Goal: Information Seeking & Learning: Learn about a topic

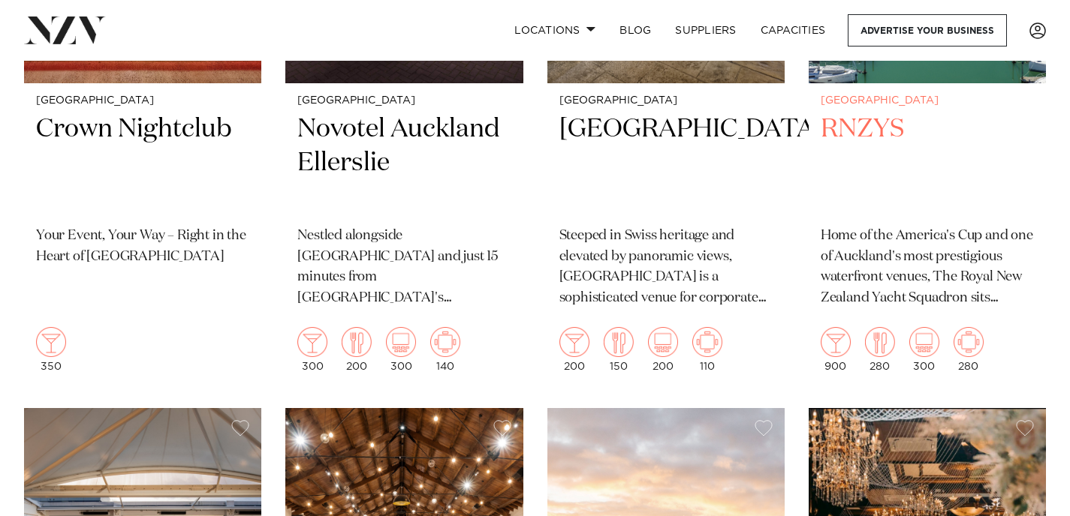
scroll to position [1373, 0]
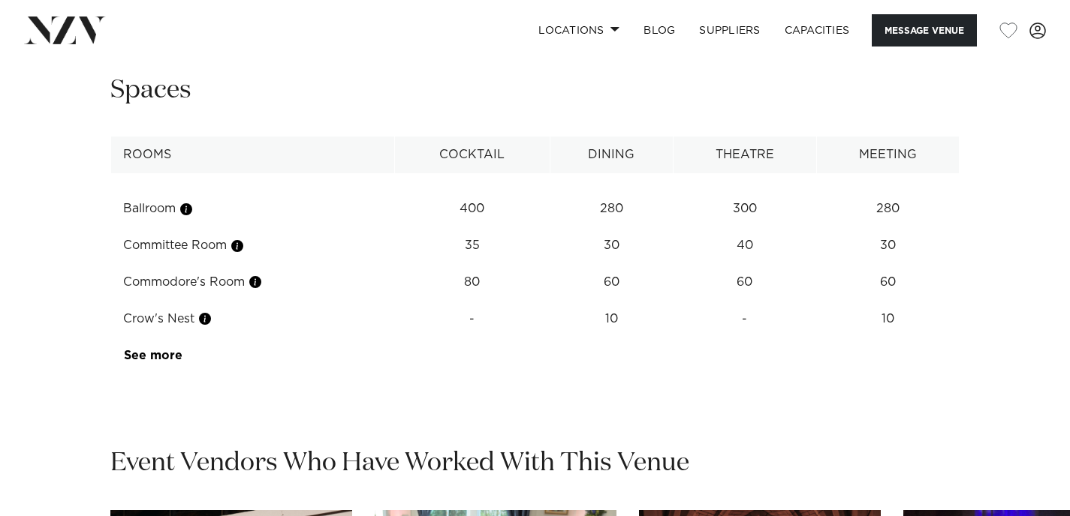
scroll to position [1925, 0]
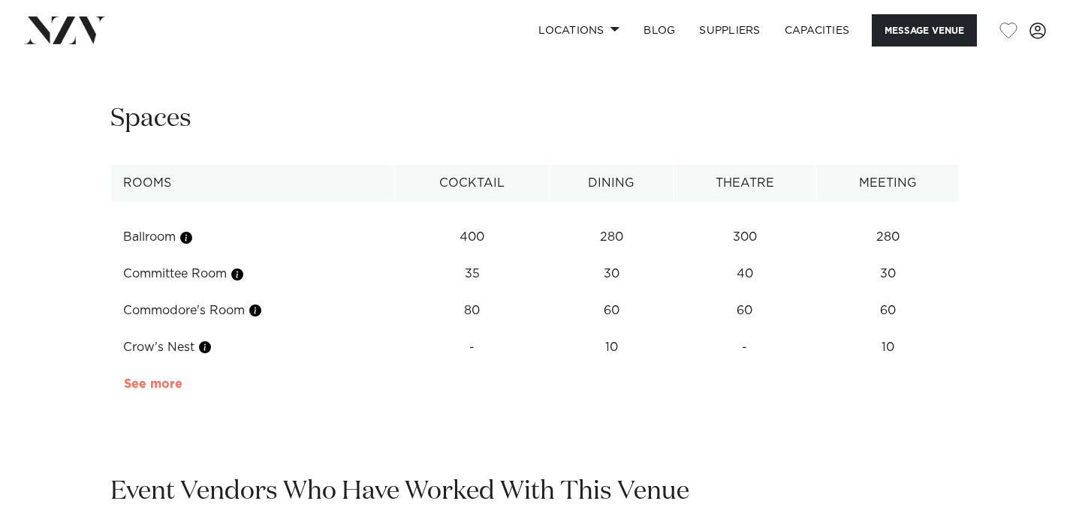
click at [162, 386] on link "See more" at bounding box center [182, 384] width 117 height 12
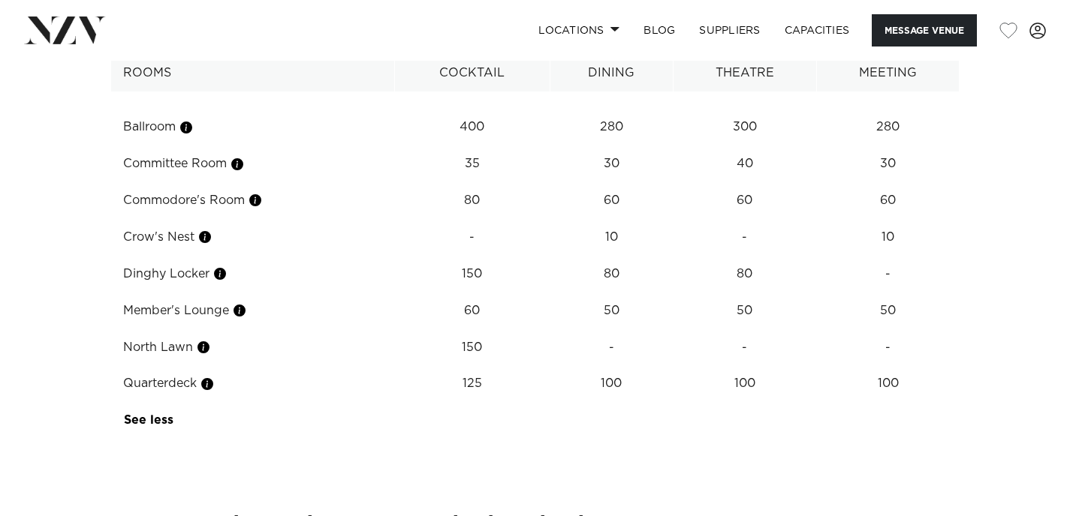
scroll to position [2040, 0]
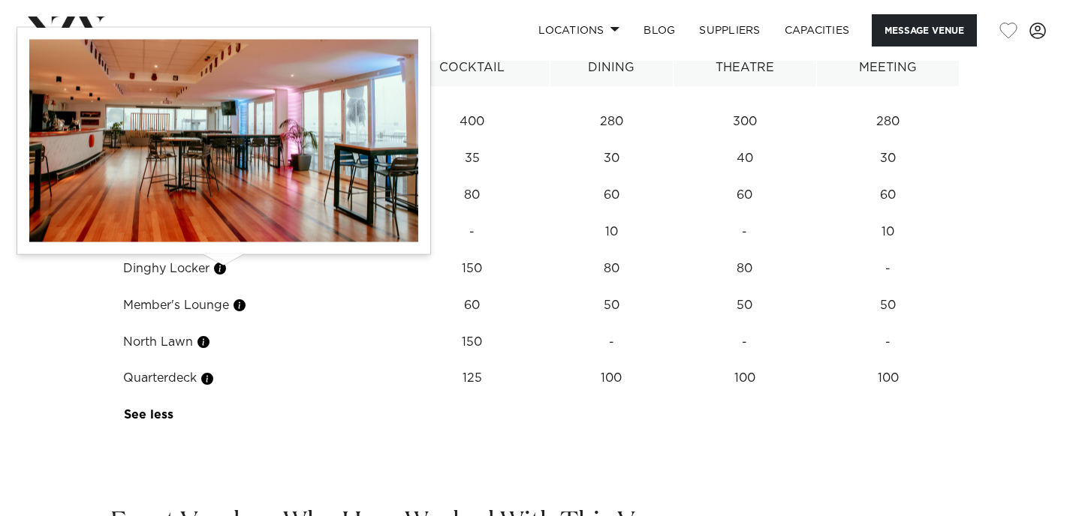
click at [224, 272] on button "button" at bounding box center [219, 268] width 15 height 15
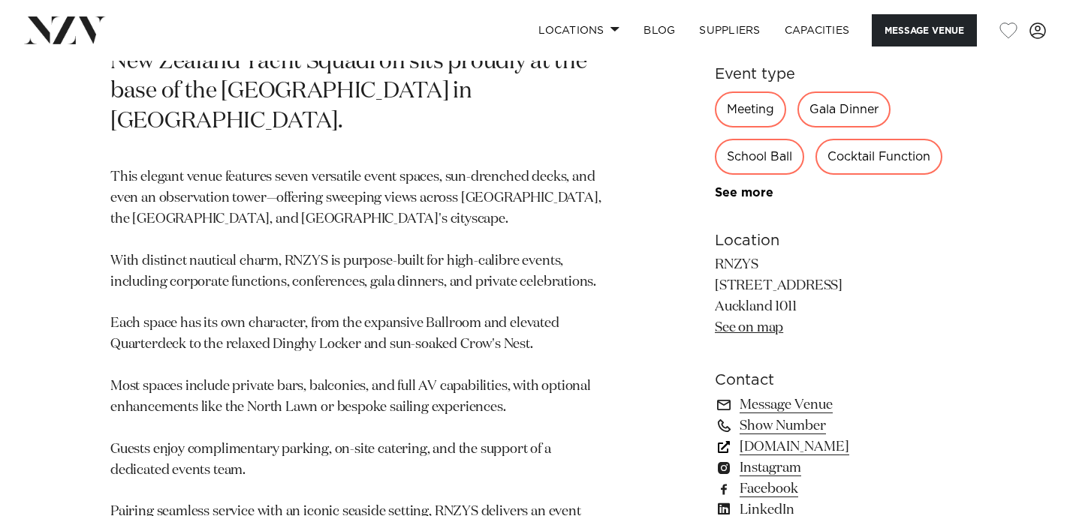
scroll to position [884, 0]
